Goal: Find specific page/section: Find specific page/section

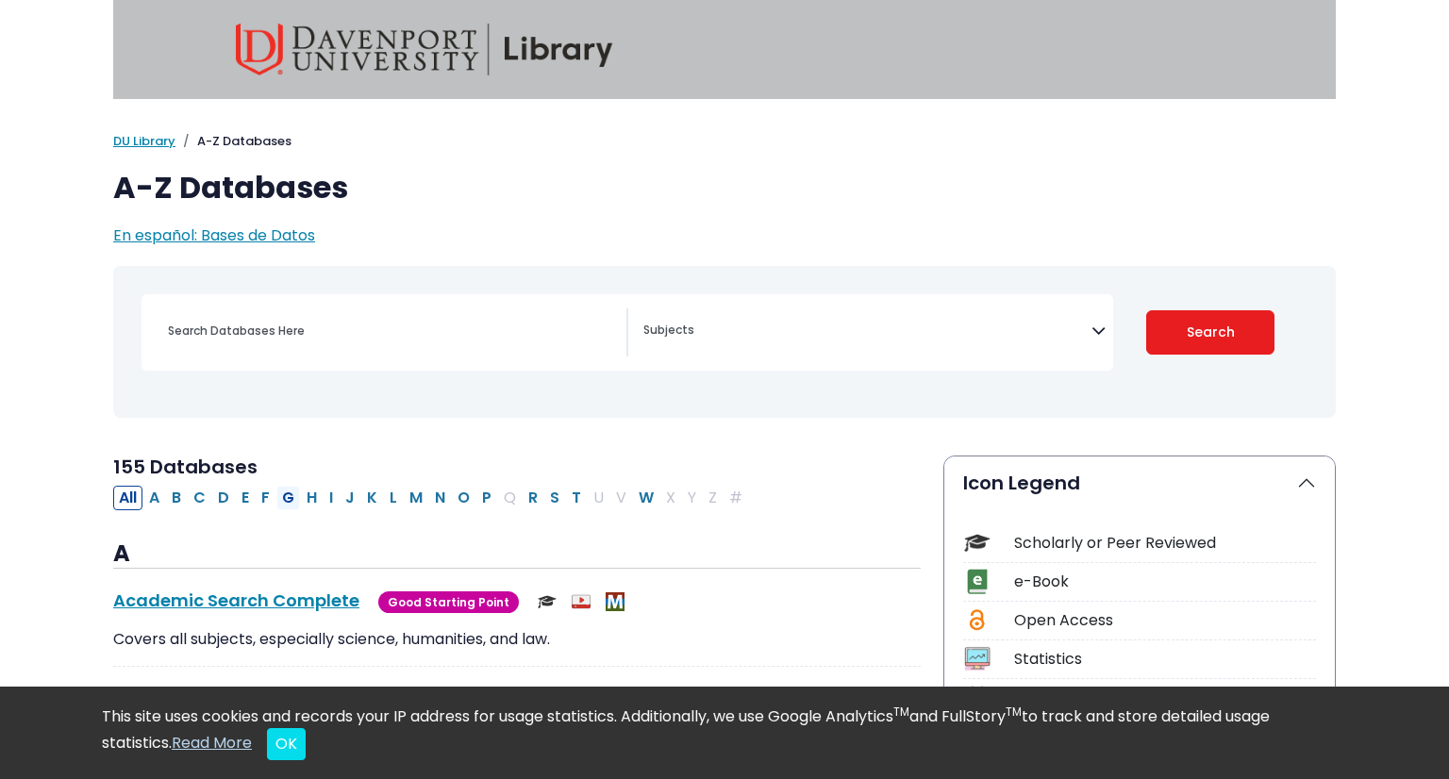
click at [285, 498] on button "G" at bounding box center [288, 498] width 24 height 25
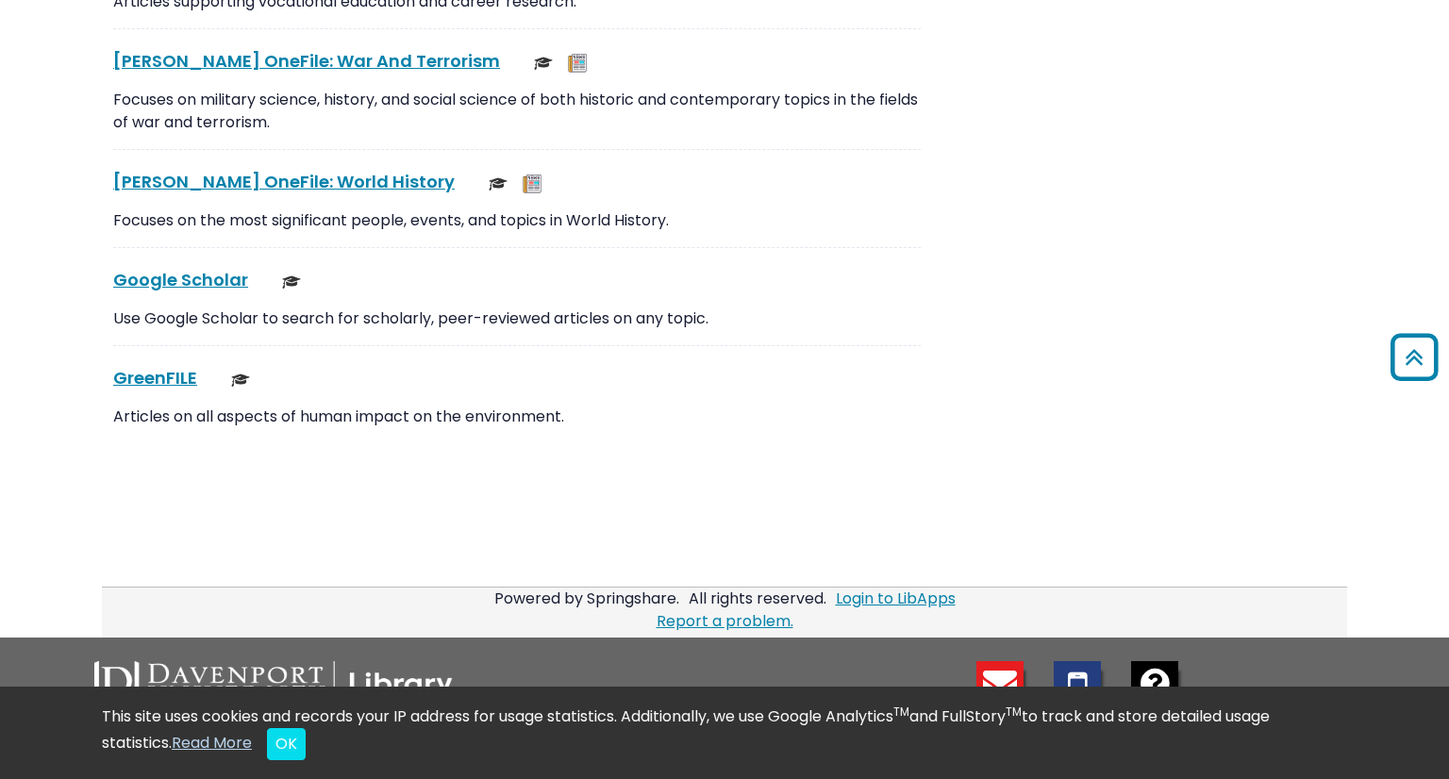
scroll to position [5029, 0]
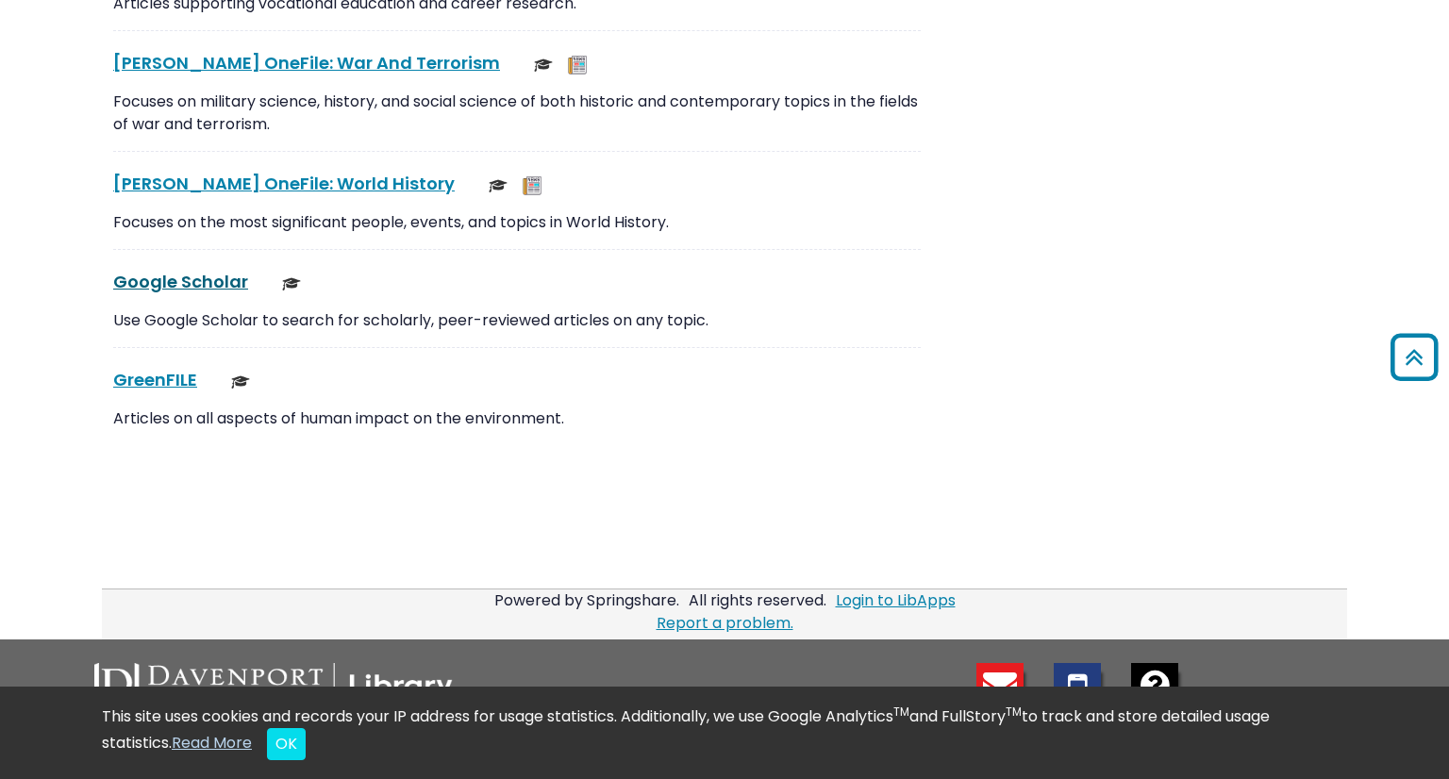
click at [210, 275] on link "Google Scholar This link opens in a new window" at bounding box center [180, 282] width 135 height 24
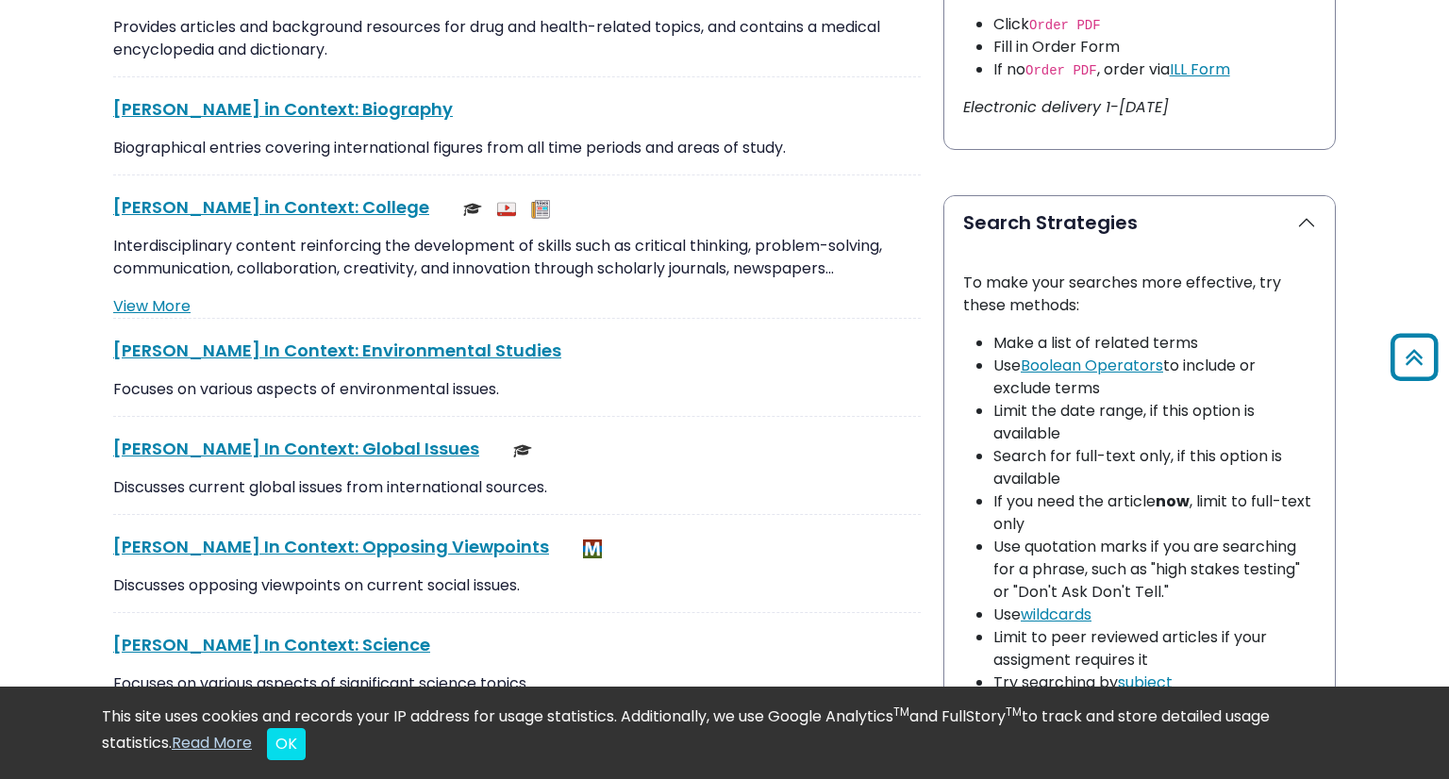
scroll to position [0, 0]
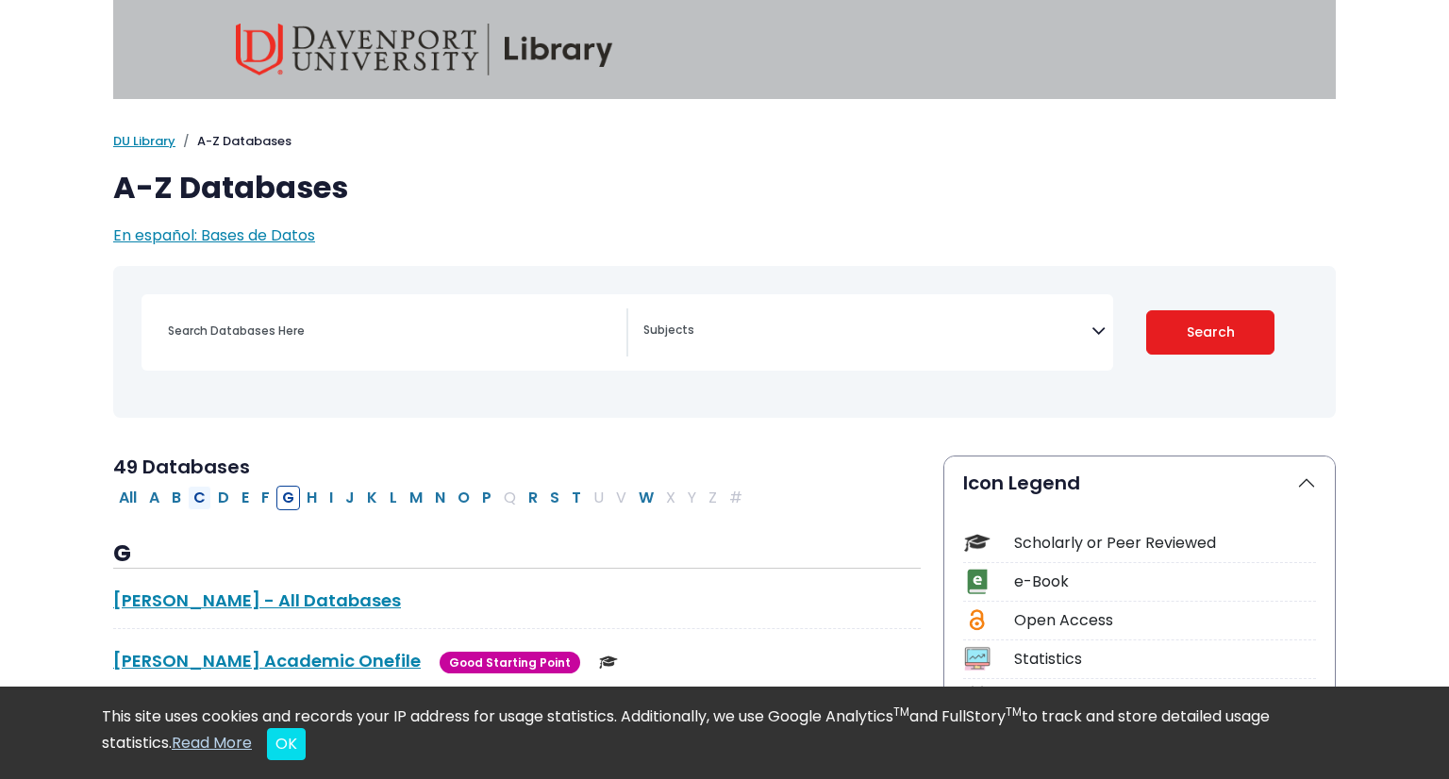
click at [203, 506] on button "C" at bounding box center [200, 498] width 24 height 25
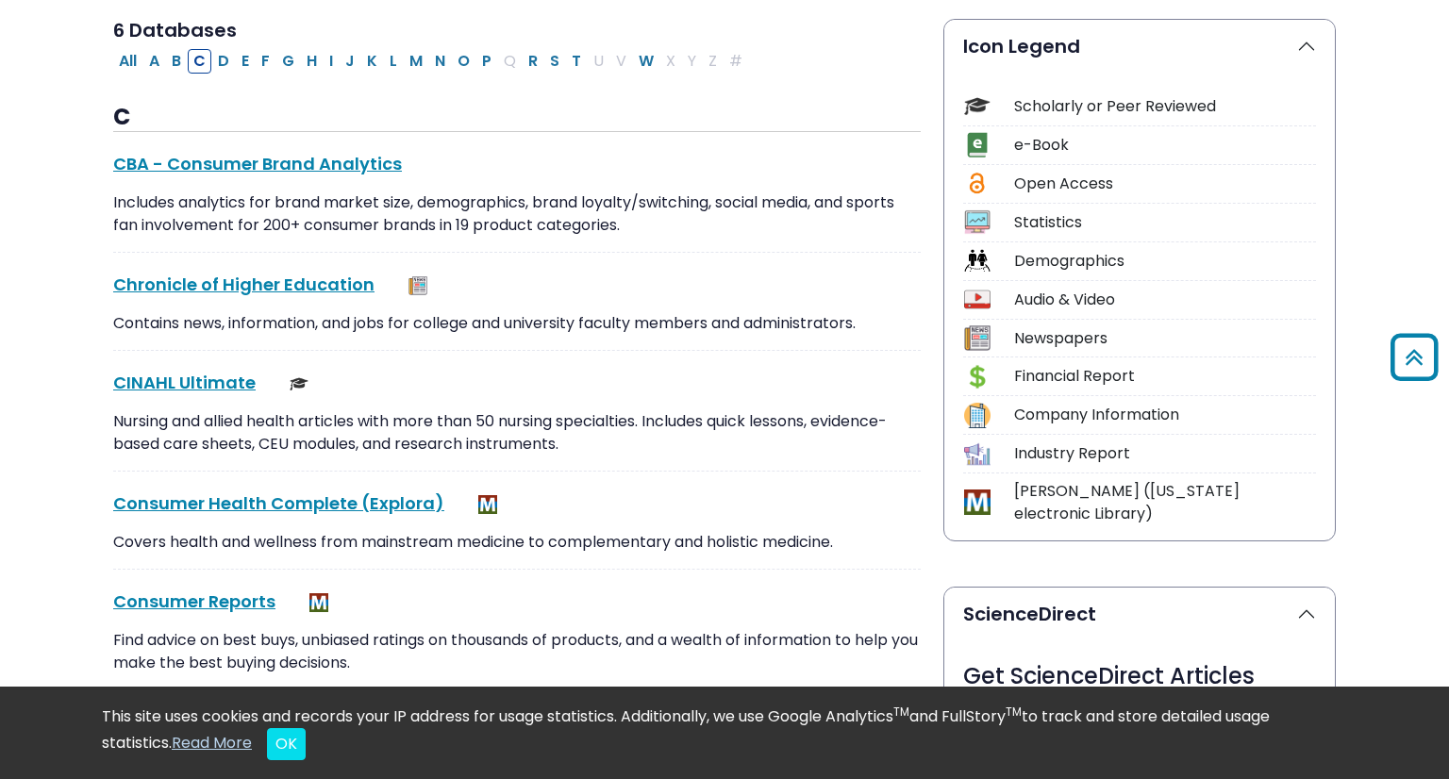
scroll to position [469, 0]
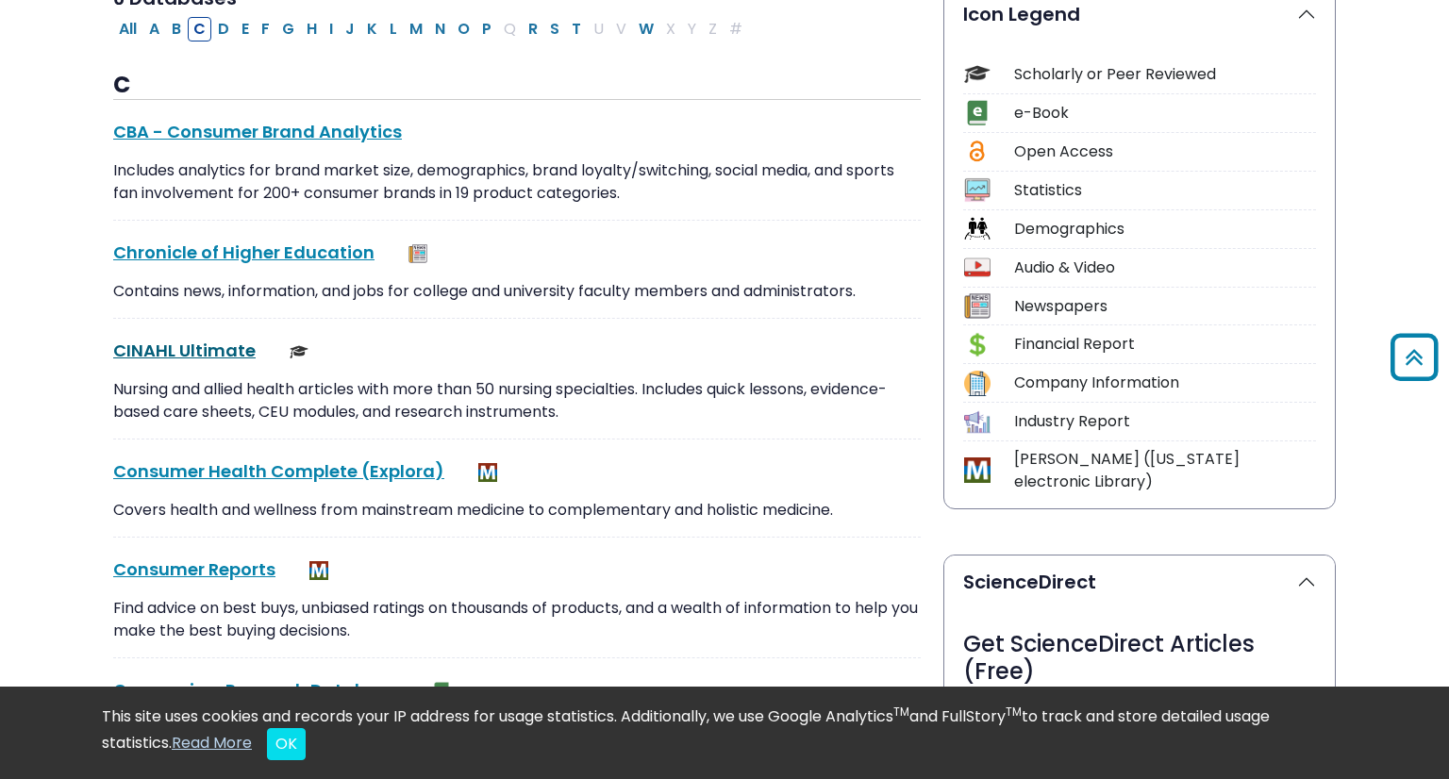
click at [187, 352] on link "CINAHL Ultimate This link opens in a new window" at bounding box center [184, 351] width 142 height 24
click at [287, 32] on button "G" at bounding box center [288, 29] width 24 height 25
select select "Database Subject Filter"
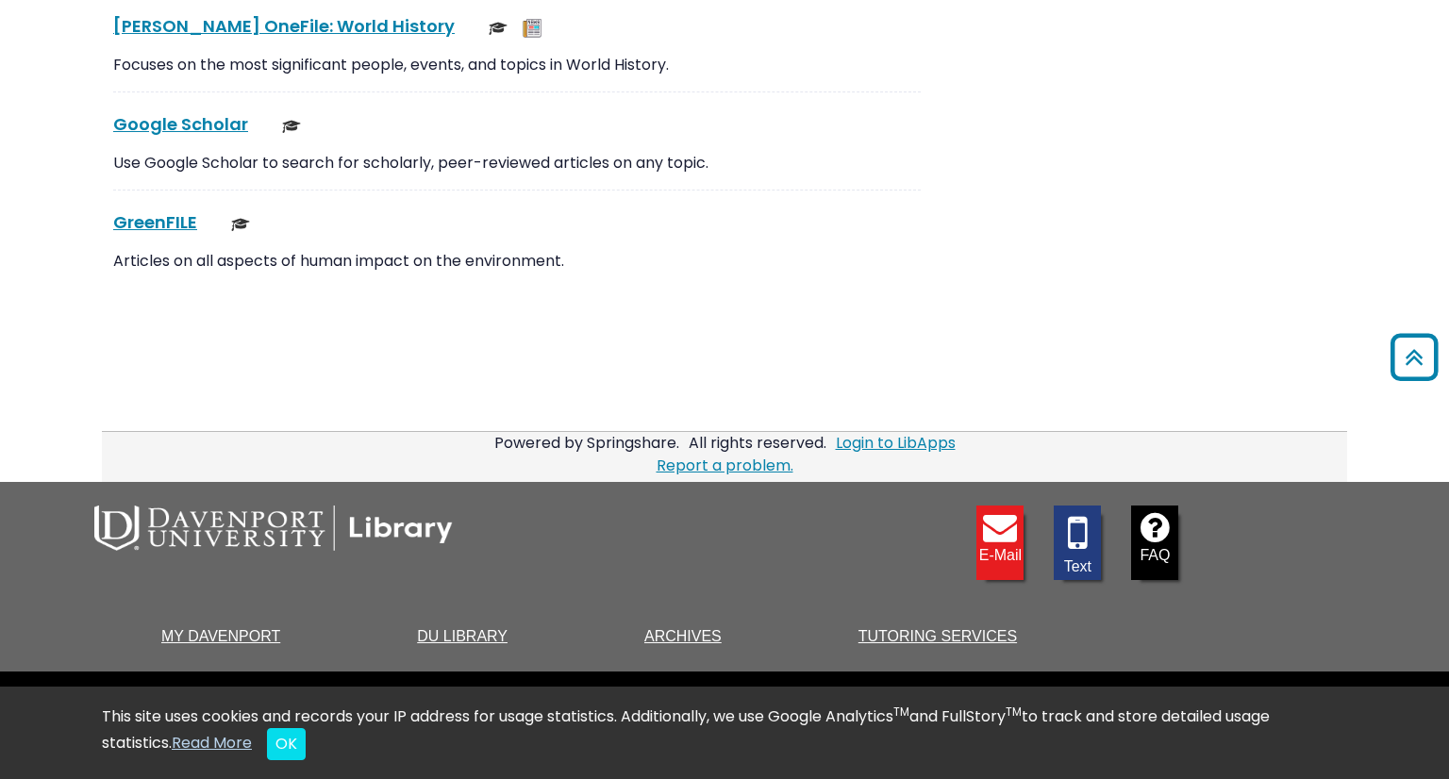
scroll to position [5191, 0]
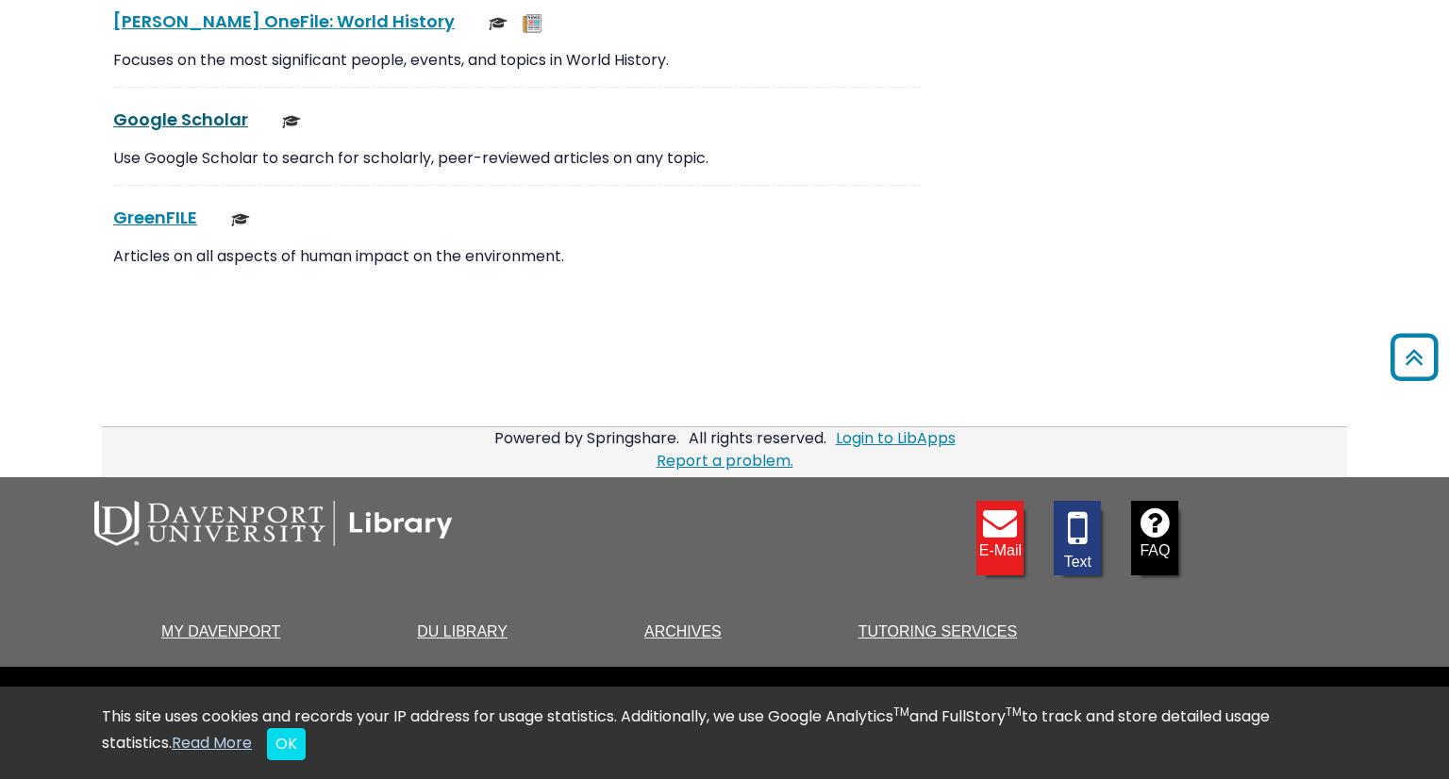
click at [200, 108] on link "Google Scholar This link opens in a new window" at bounding box center [180, 120] width 135 height 24
